Goal: Task Accomplishment & Management: Complete application form

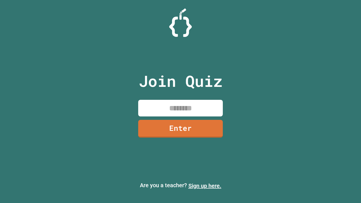
click at [205, 186] on link "Sign up here." at bounding box center [205, 186] width 33 height 7
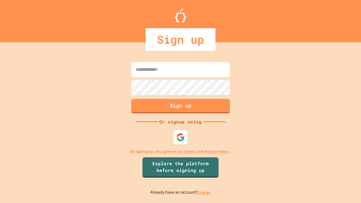
click at [205, 193] on link "Log in." at bounding box center [204, 193] width 13 height 6
